Goal: Task Accomplishment & Management: Manage account settings

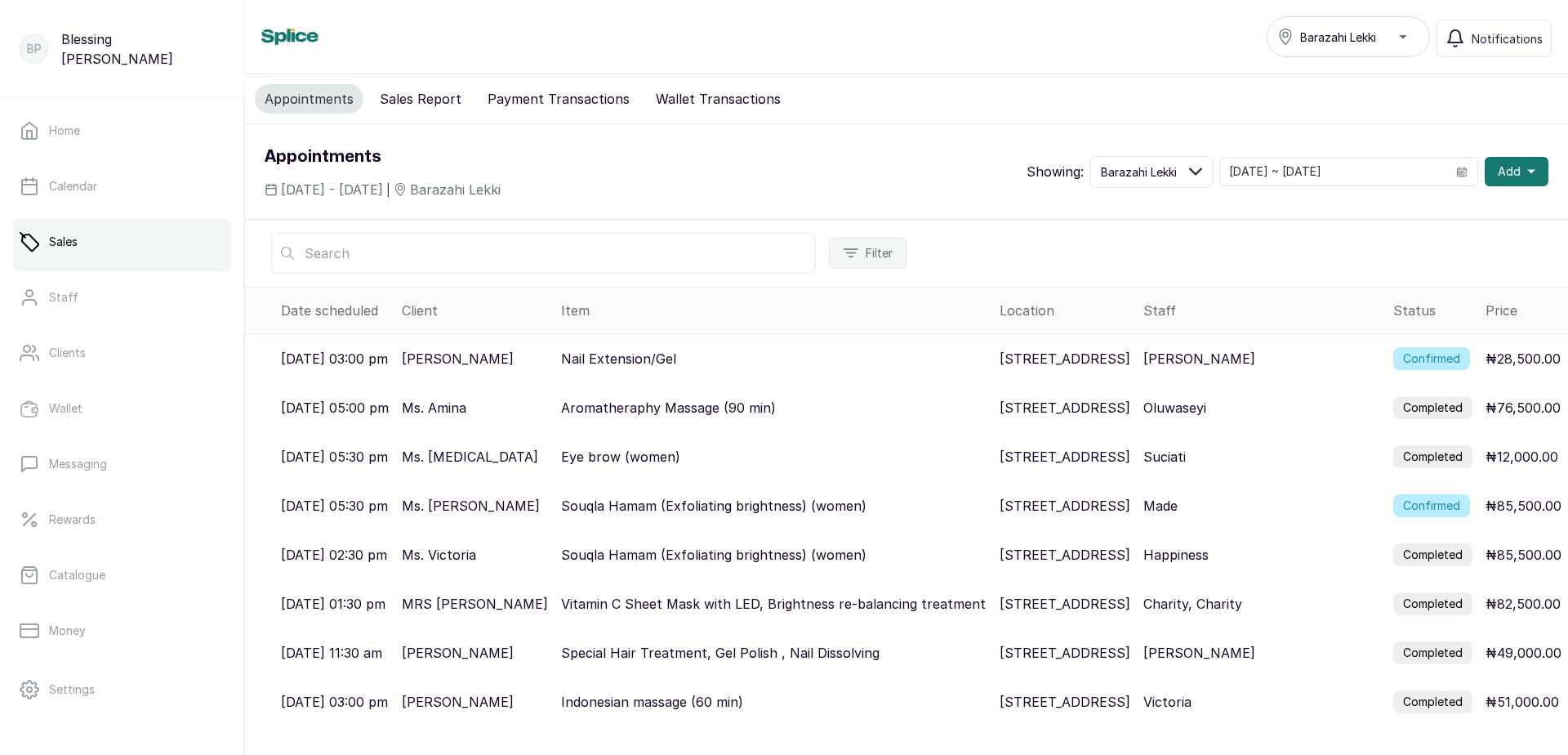
click at [1425, 364] on label "Confirmed" at bounding box center [1432, 358] width 77 height 23
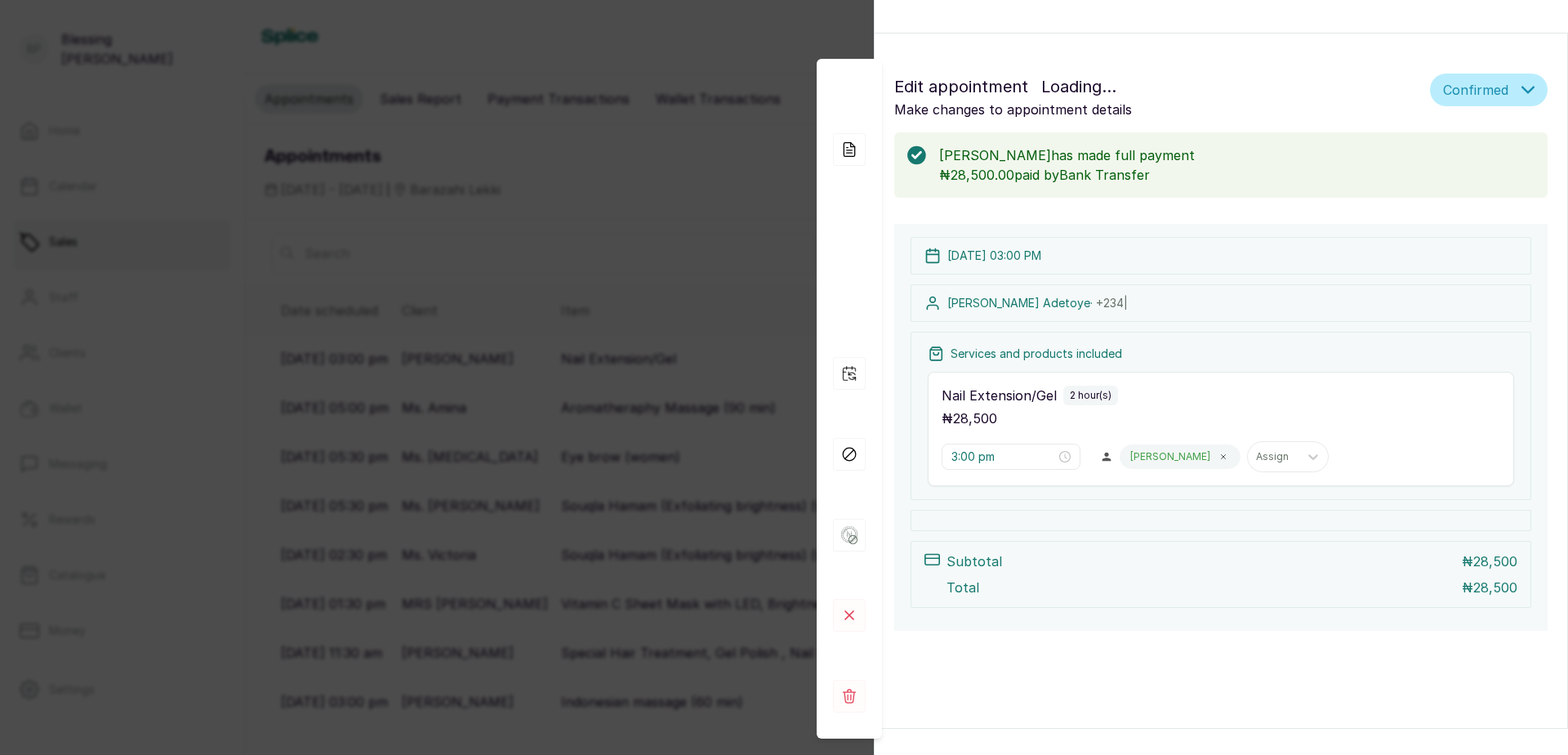
scroll to position [6, 0]
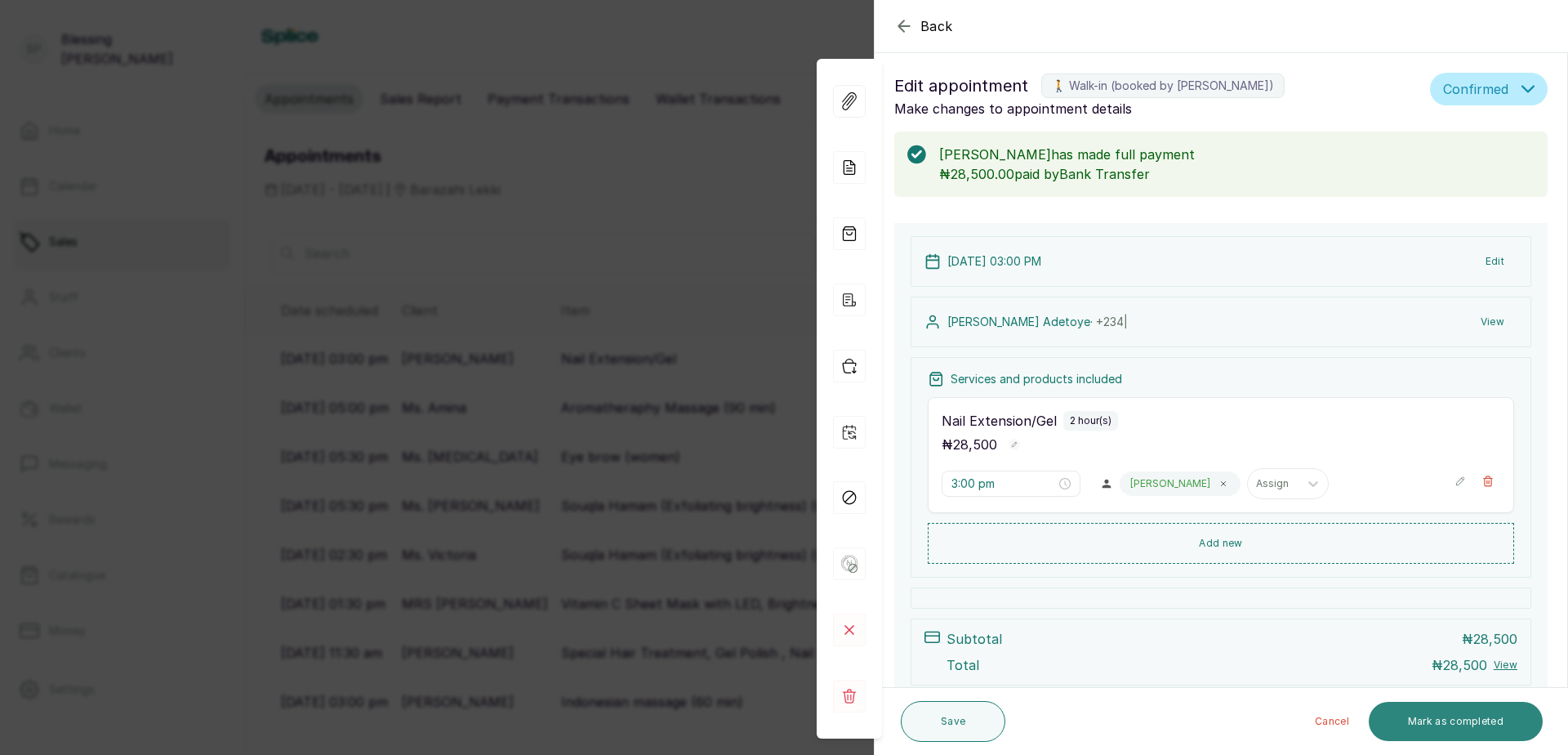
click at [1489, 719] on button "Mark as completed" at bounding box center [1455, 720] width 174 height 39
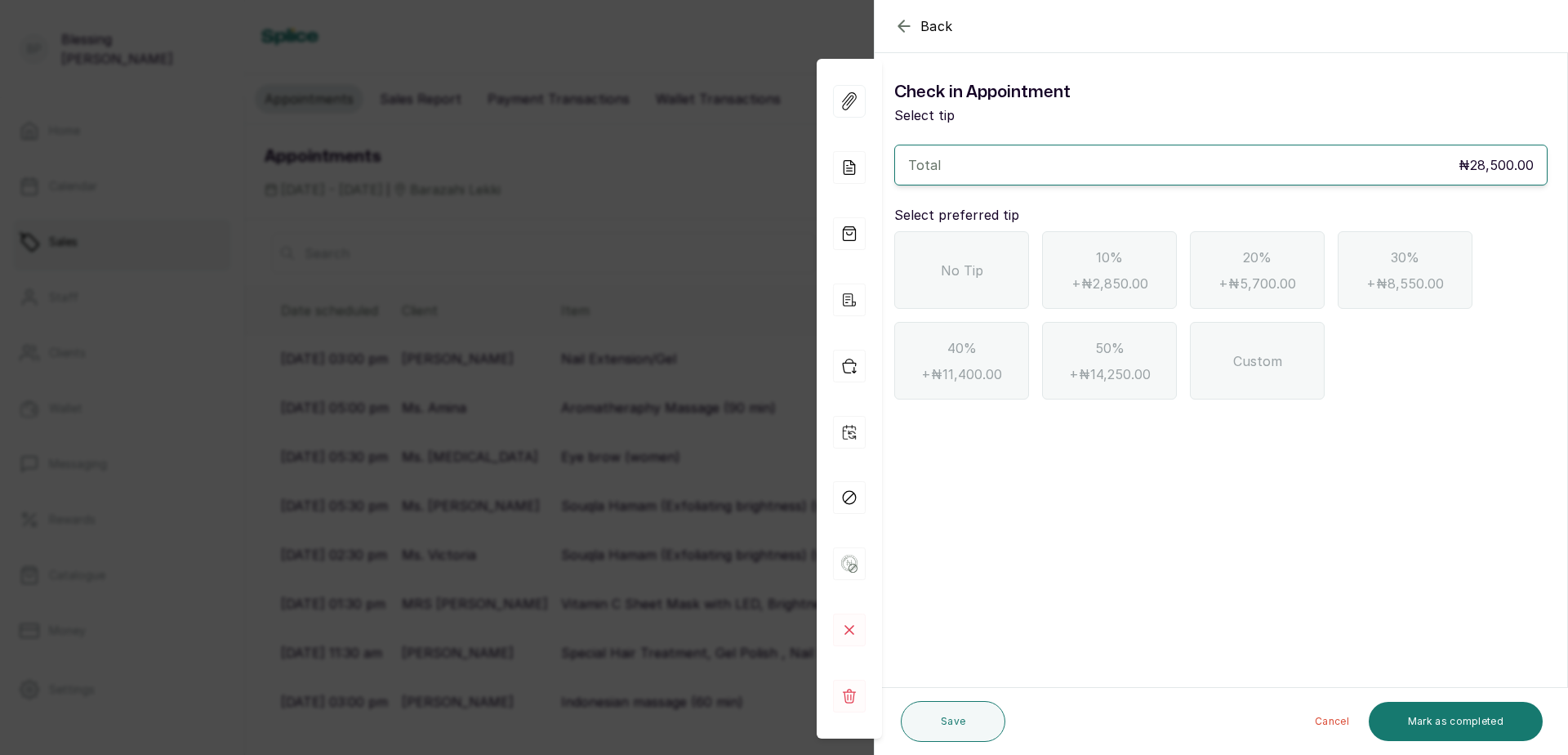
scroll to position [0, 0]
click at [982, 288] on div "No Tip" at bounding box center [961, 269] width 134 height 77
click at [1454, 711] on div "Cancel Mark as completed" at bounding box center [1277, 721] width 531 height 53
click at [1451, 720] on button "Mark as completed" at bounding box center [1455, 720] width 174 height 39
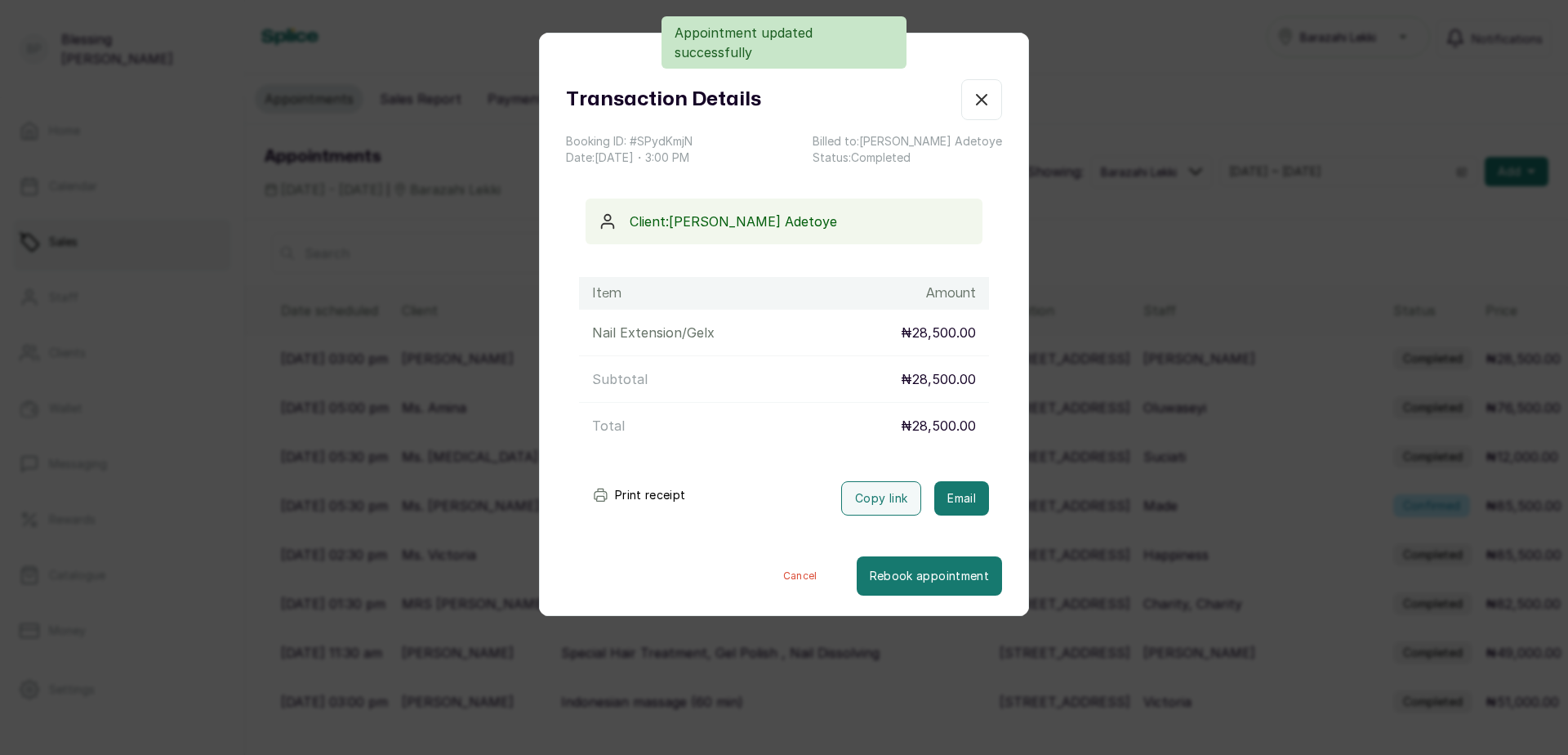
click at [649, 493] on button "Print receipt" at bounding box center [639, 495] width 120 height 33
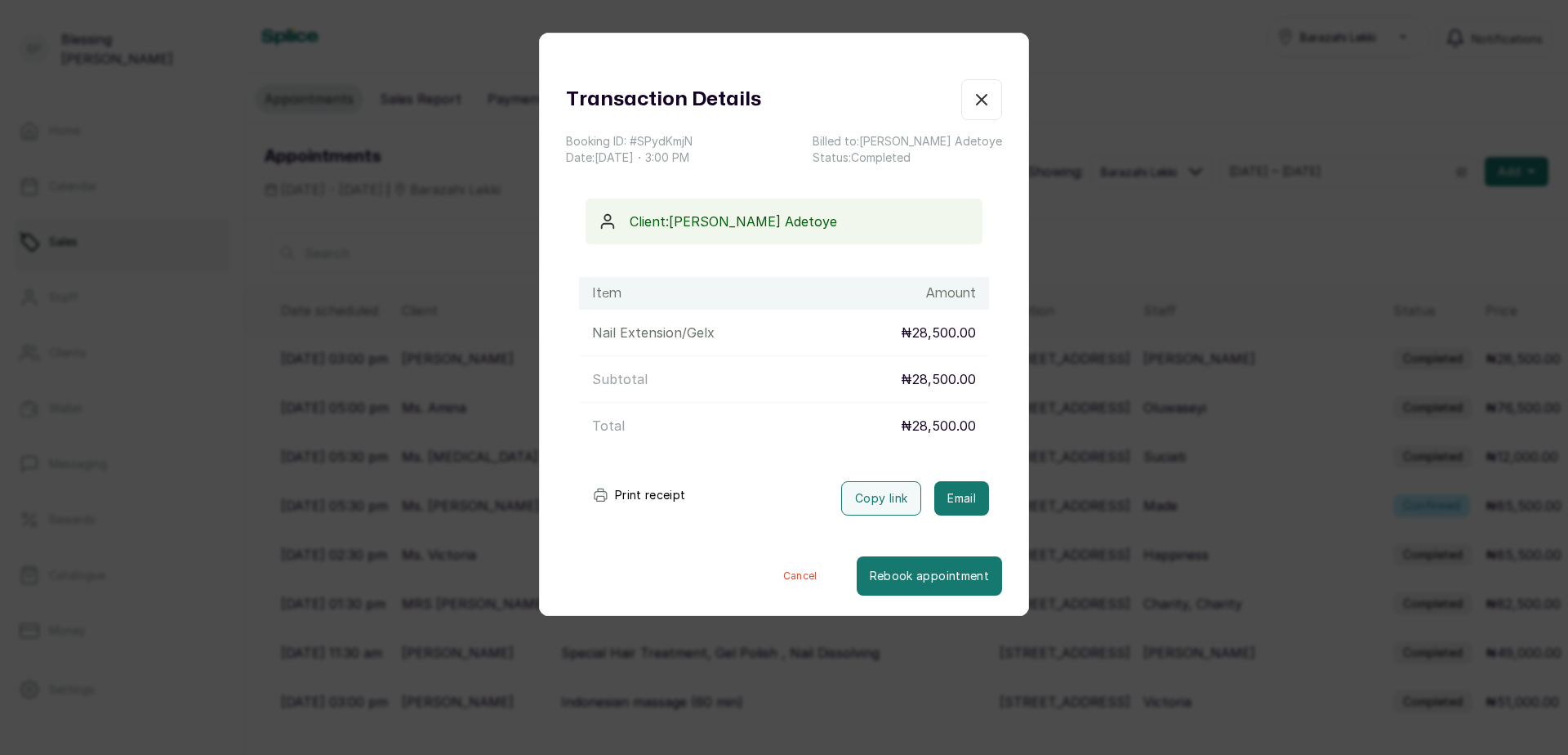
click at [973, 103] on icon "button" at bounding box center [982, 100] width 20 height 20
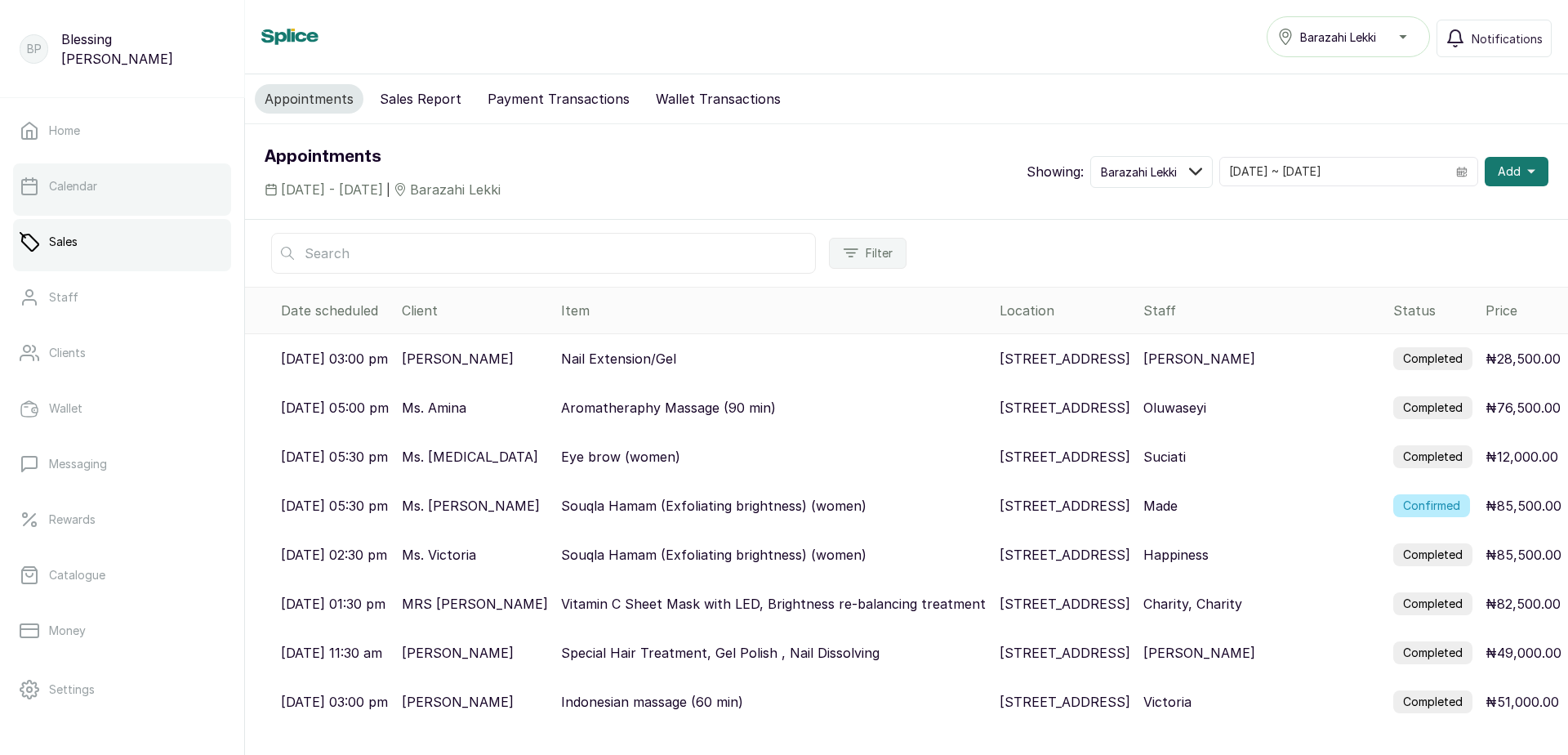
click at [148, 197] on link "Calendar" at bounding box center [122, 186] width 218 height 45
